Goal: Information Seeking & Learning: Compare options

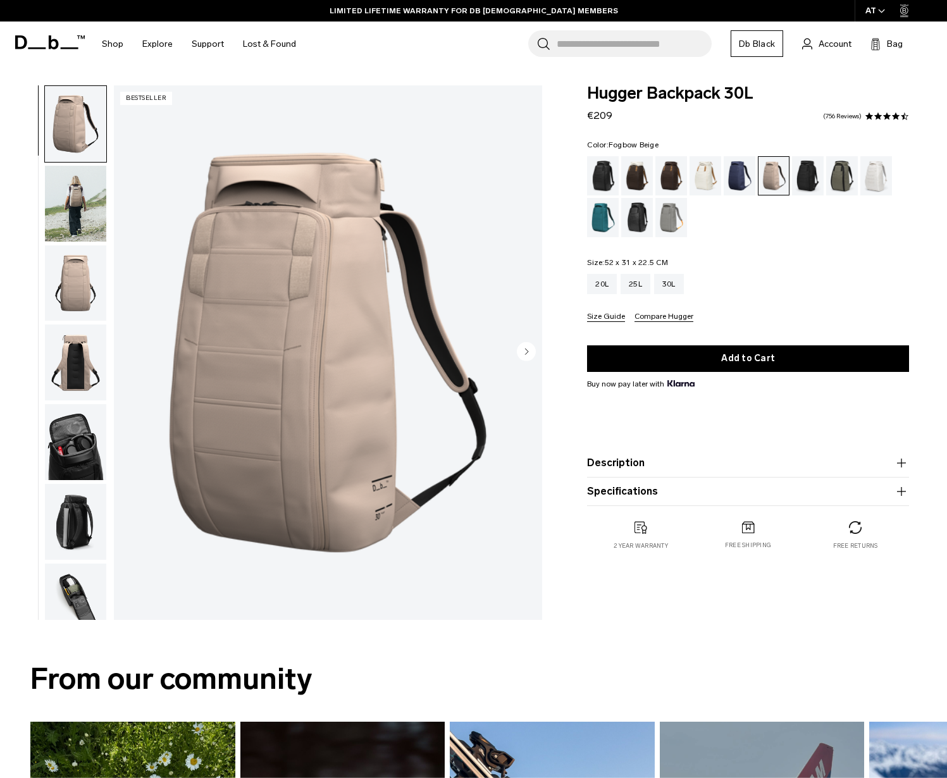
click at [87, 197] on img "button" at bounding box center [75, 204] width 61 height 76
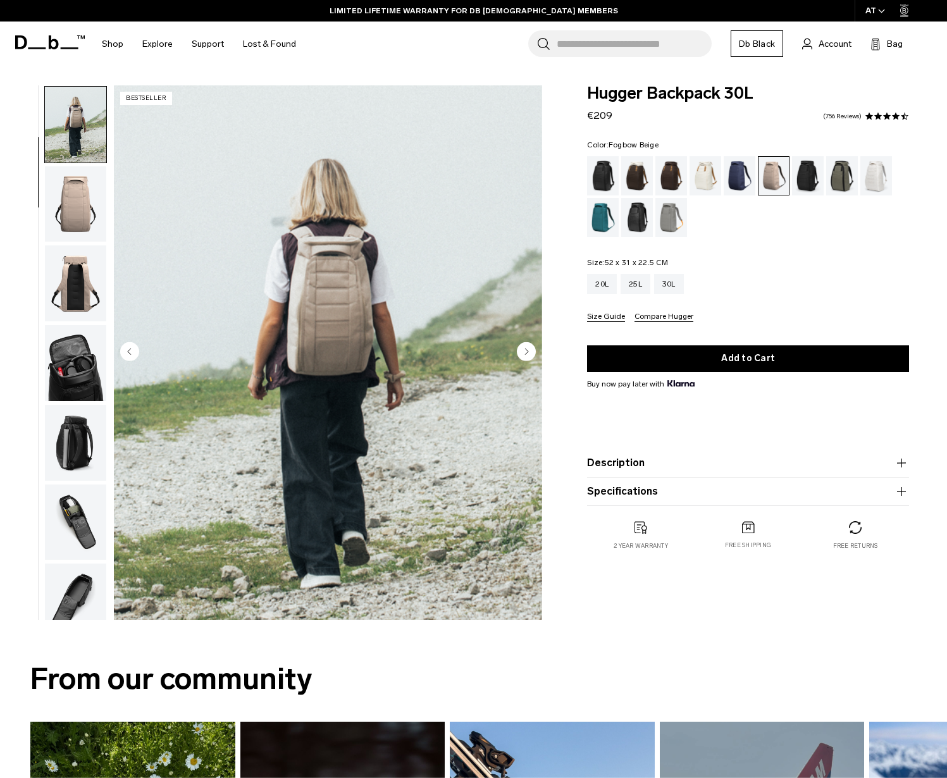
scroll to position [80, 0]
click at [88, 130] on img "button" at bounding box center [75, 124] width 61 height 76
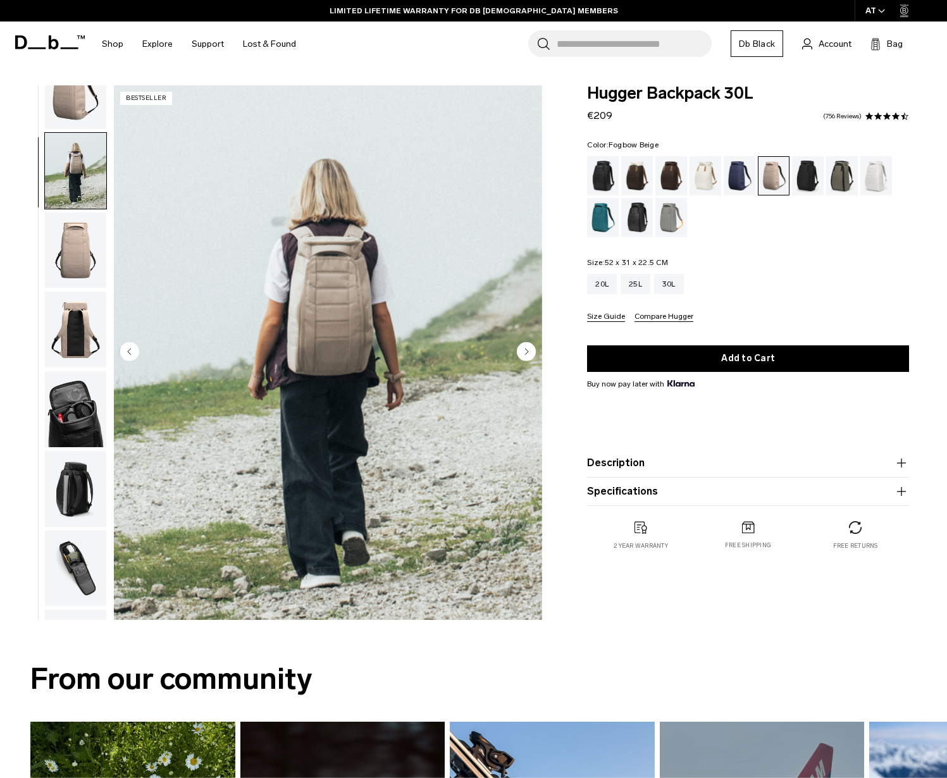
scroll to position [0, 0]
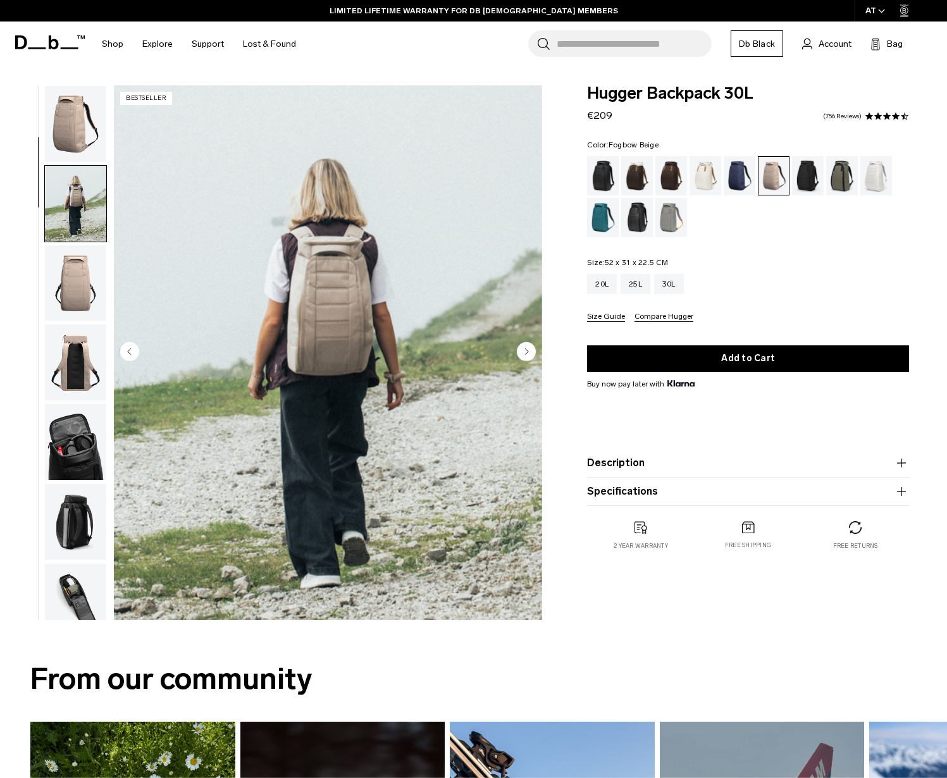
click at [81, 145] on img "button" at bounding box center [75, 124] width 61 height 76
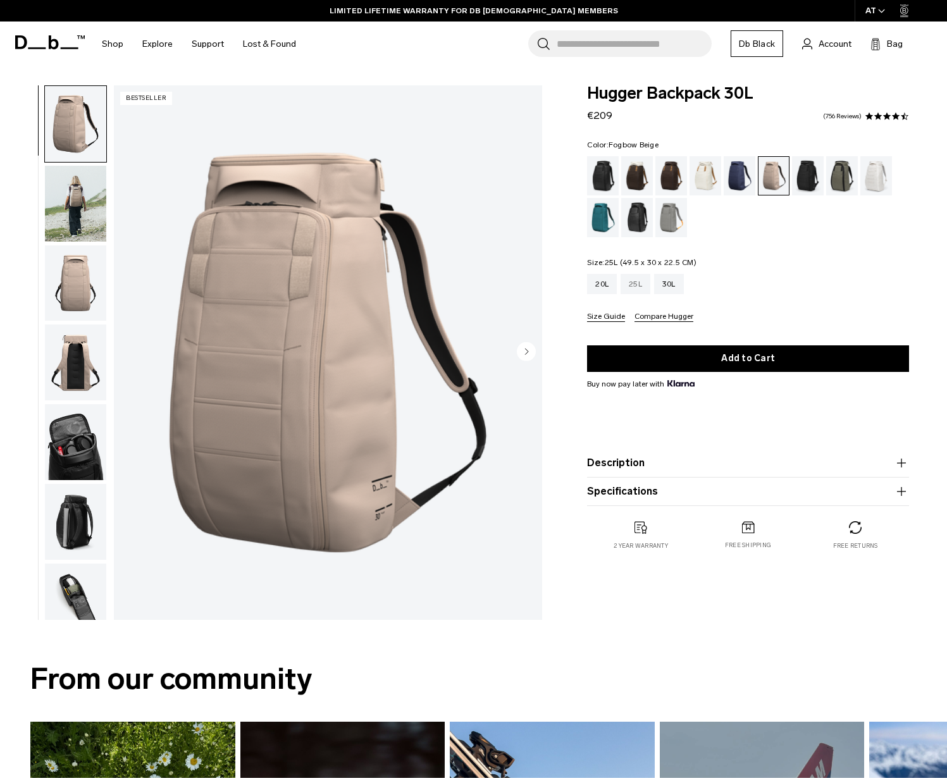
click at [642, 278] on div "25L" at bounding box center [636, 284] width 30 height 20
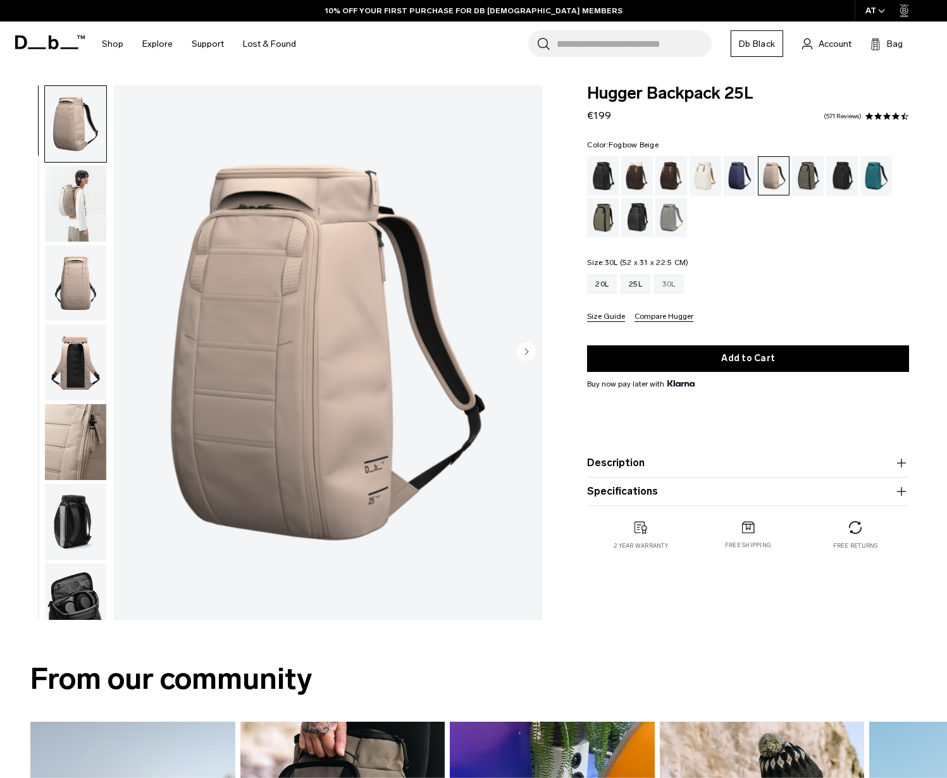
click at [681, 285] on div "30L" at bounding box center [669, 284] width 30 height 20
click at [655, 283] on div "20L 25L 30L" at bounding box center [748, 284] width 322 height 20
click at [661, 283] on div "30L" at bounding box center [669, 284] width 30 height 20
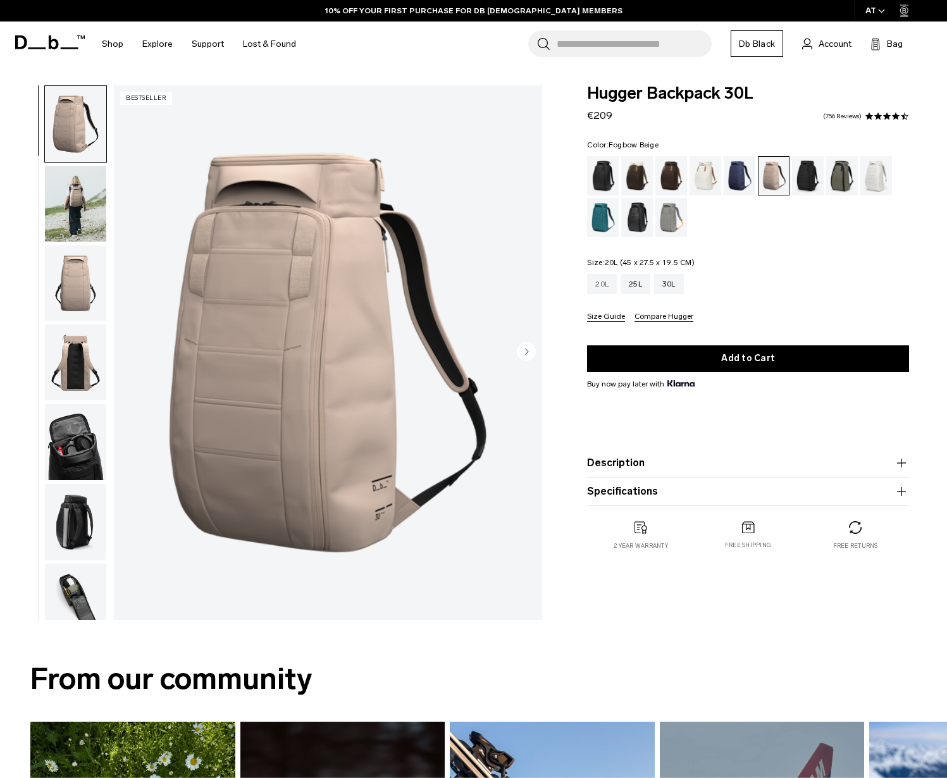
click at [605, 288] on div "20L" at bounding box center [602, 284] width 30 height 20
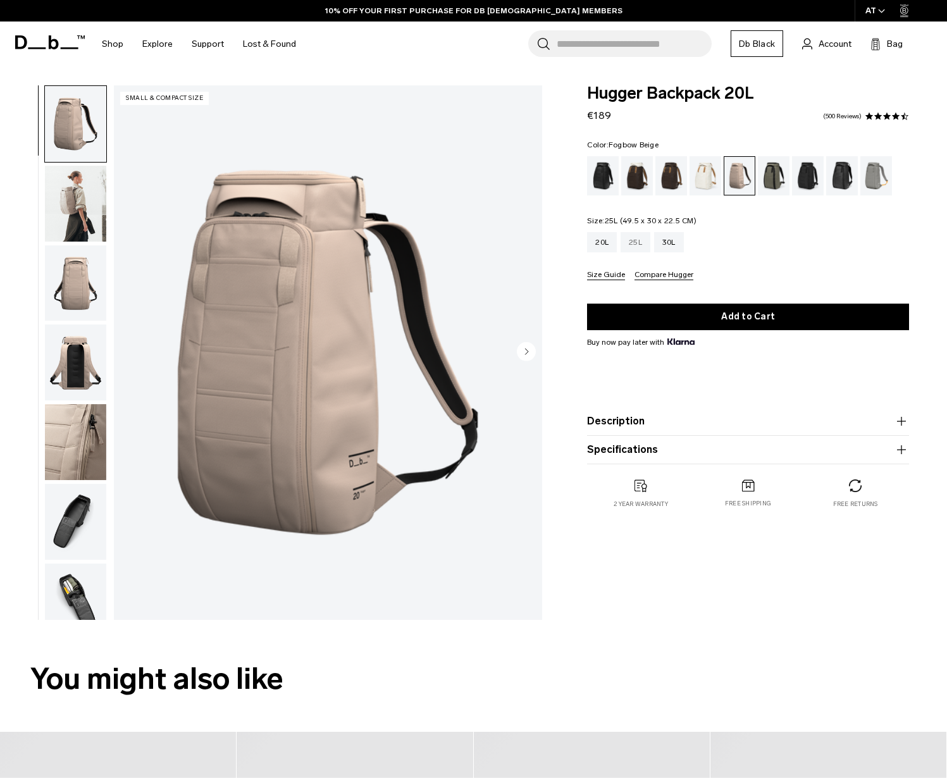
click at [638, 237] on div "25L" at bounding box center [636, 242] width 30 height 20
